Goal: Transaction & Acquisition: Purchase product/service

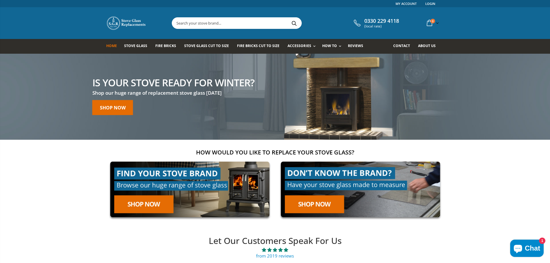
paste input "Rika Tavo Aqua"
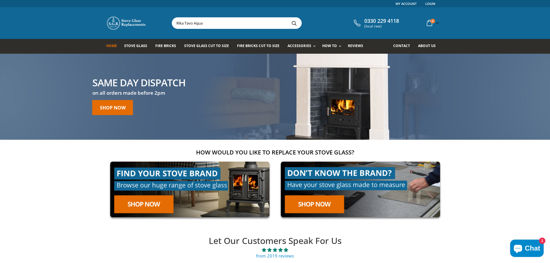
type input "Rika Tavo Aqua"
click at [293, 22] on button "Search" at bounding box center [294, 23] width 13 height 11
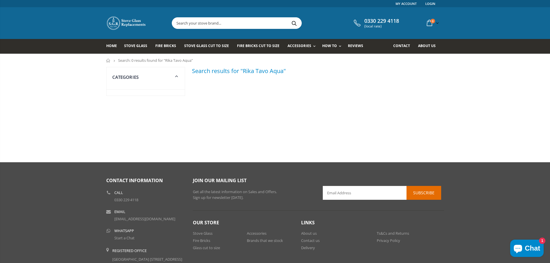
click at [217, 22] on input "text" at bounding box center [269, 23] width 194 height 11
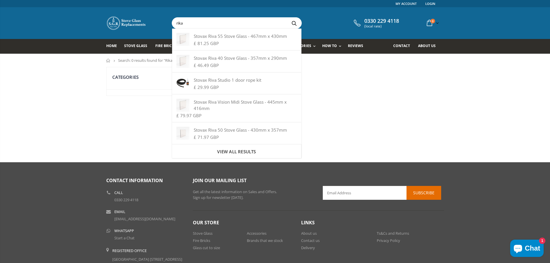
type input "rika"
click at [288, 18] on button "Search" at bounding box center [294, 23] width 13 height 11
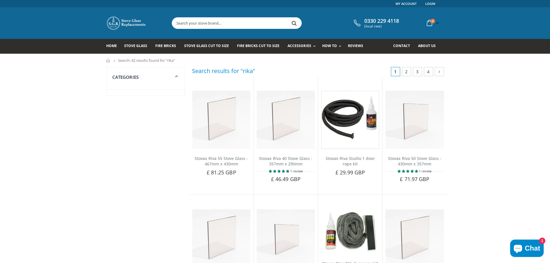
click at [230, 24] on input "text" at bounding box center [269, 23] width 194 height 11
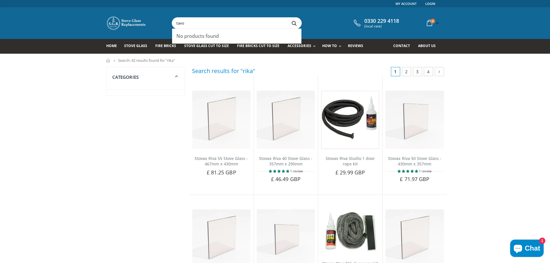
type input "tavo"
click at [288, 18] on button "Search" at bounding box center [294, 23] width 13 height 11
